Goal: Information Seeking & Learning: Find specific fact

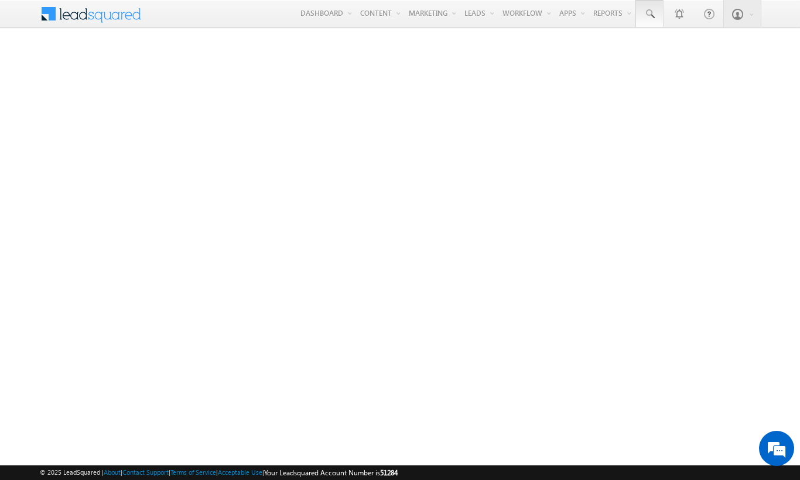
click at [649, 14] on span at bounding box center [650, 14] width 12 height 12
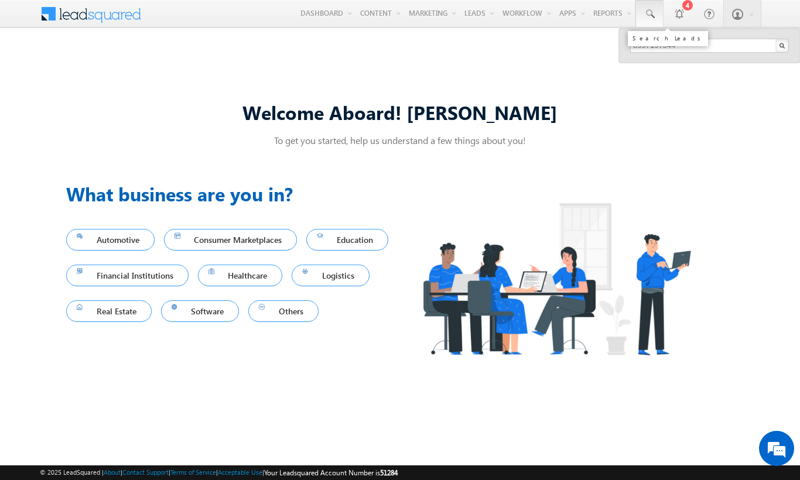
type input "8997197544"
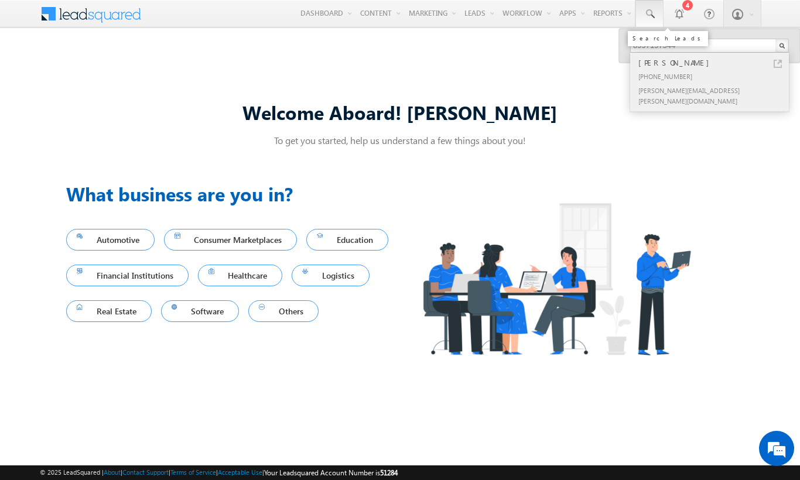
click at [715, 63] on div "[PERSON_NAME]" at bounding box center [714, 62] width 157 height 13
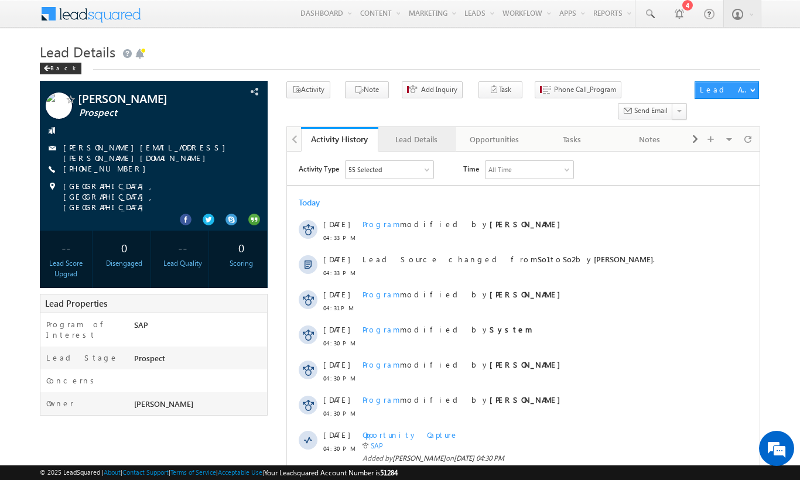
click at [417, 132] on div "Lead Details" at bounding box center [416, 139] width 57 height 14
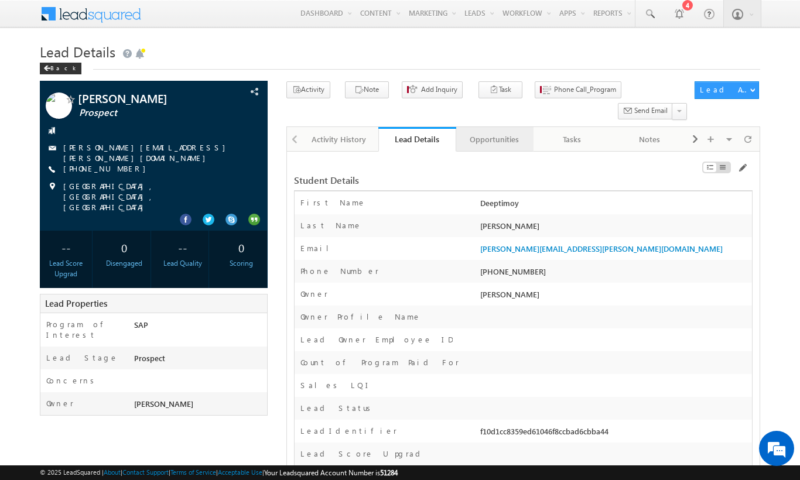
click at [494, 132] on div "Opportunities" at bounding box center [494, 139] width 57 height 14
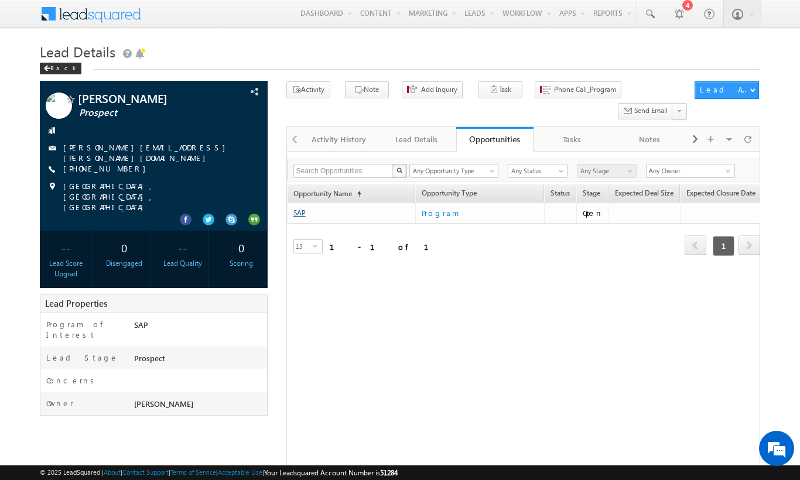
click at [299, 209] on link "SAP" at bounding box center [300, 213] width 12 height 9
